Goal: Transaction & Acquisition: Download file/media

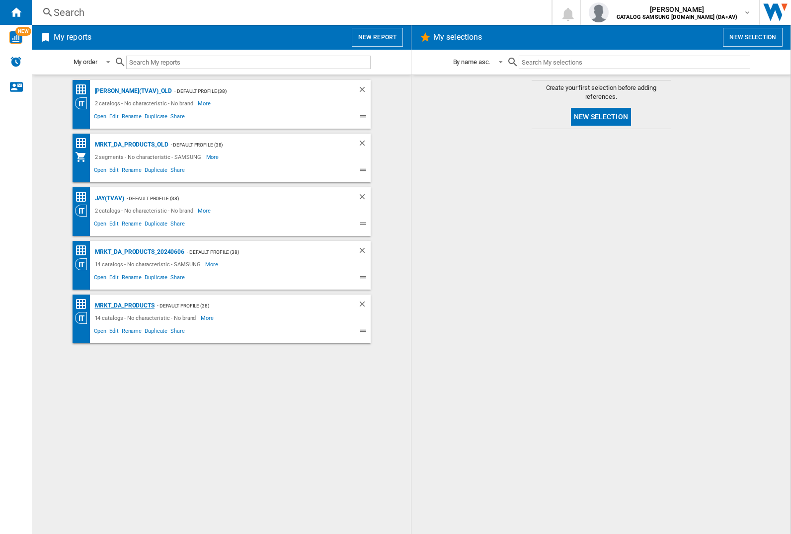
click at [124, 305] on div "MRKT_DA_PRODUCTS" at bounding box center [123, 305] width 62 height 12
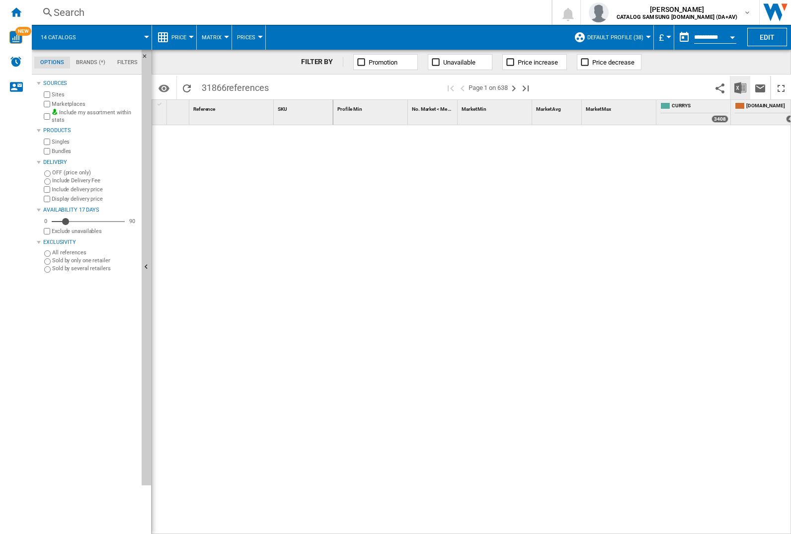
click at [740, 87] on img "Download in Excel" at bounding box center [740, 88] width 12 height 12
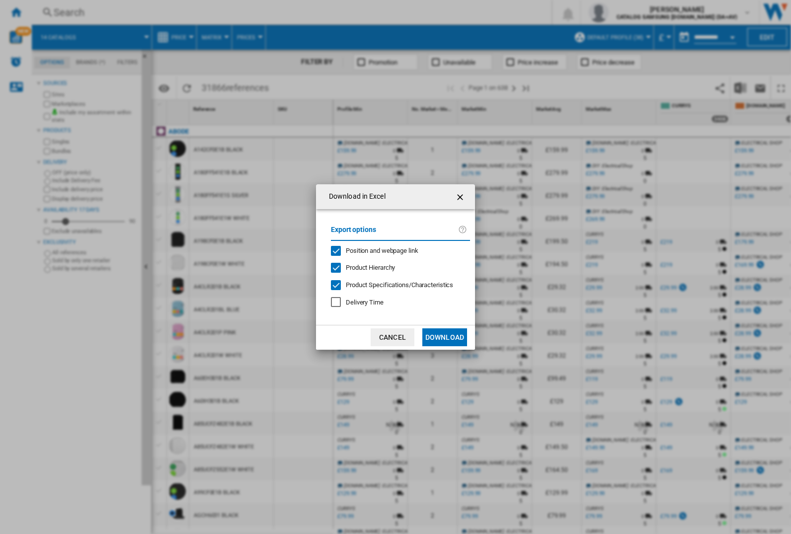
click at [375, 250] on span "Position and webpage link" at bounding box center [382, 250] width 73 height 7
click at [445, 337] on button "Download" at bounding box center [444, 337] width 45 height 18
